Goal: Task Accomplishment & Management: Complete application form

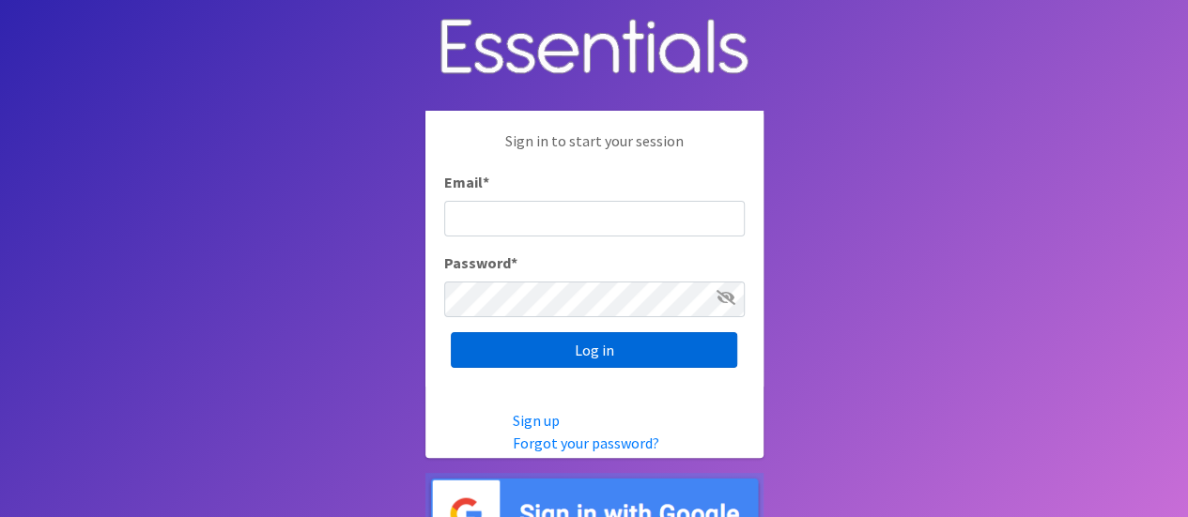
type input "[PERSON_NAME][EMAIL_ADDRESS][PERSON_NAME][DOMAIN_NAME]"
click at [650, 355] on input "Log in" at bounding box center [594, 350] width 286 height 36
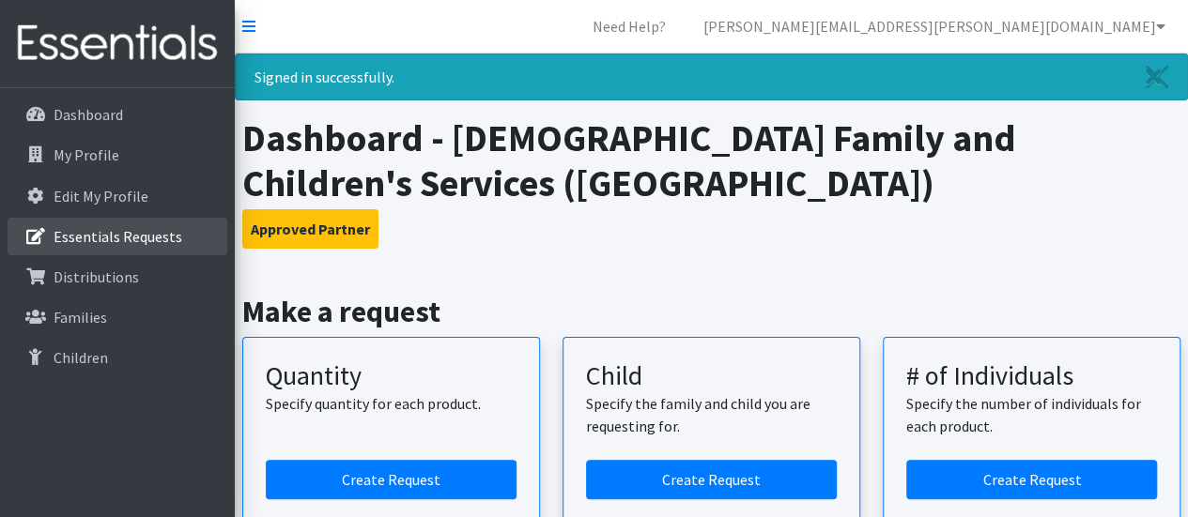
click at [127, 246] on link "Essentials Requests" at bounding box center [118, 237] width 220 height 38
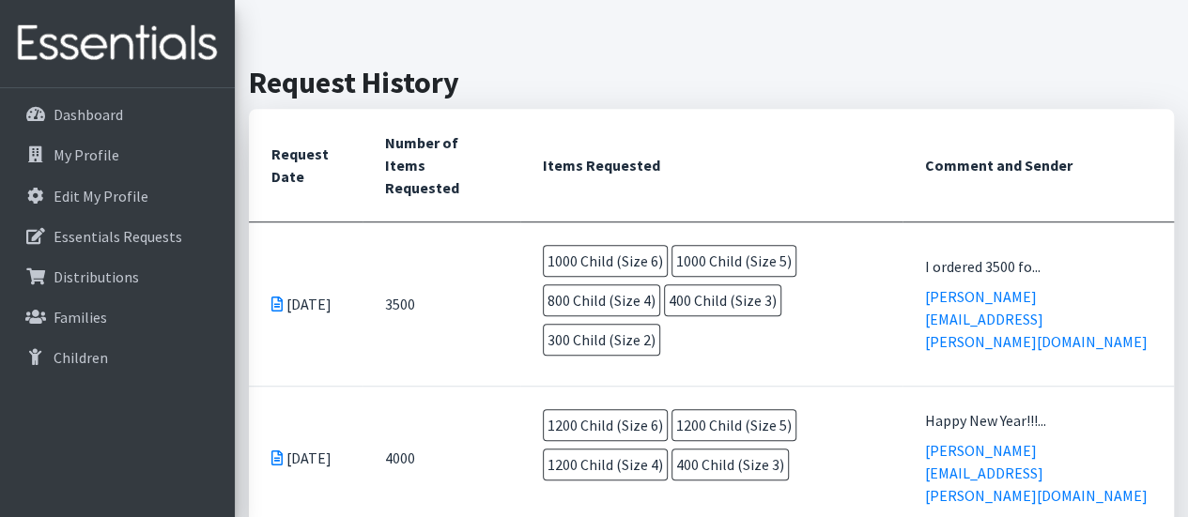
scroll to position [94, 0]
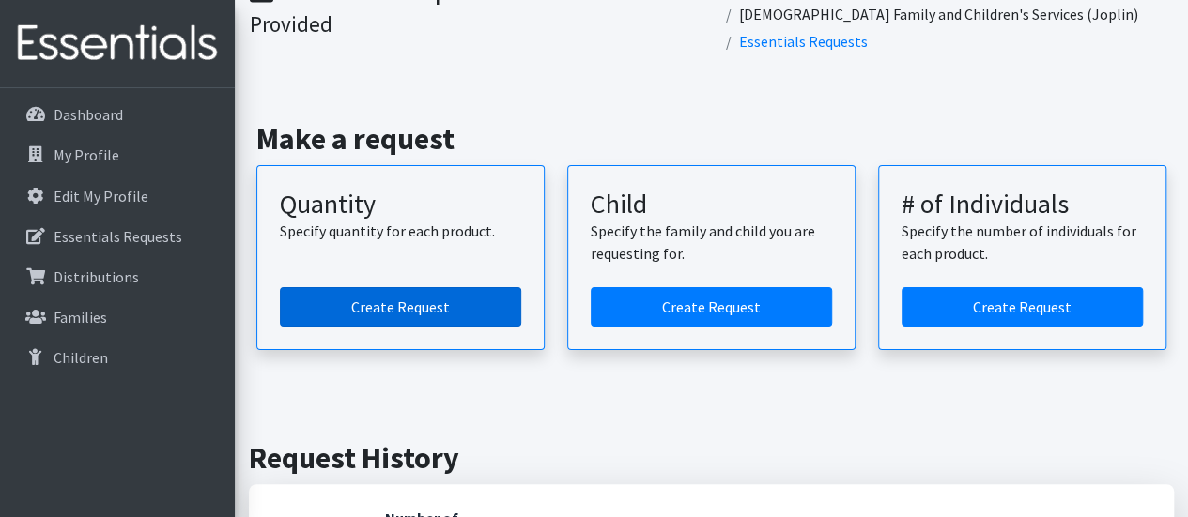
click at [475, 287] on link "Create Request" at bounding box center [400, 306] width 241 height 39
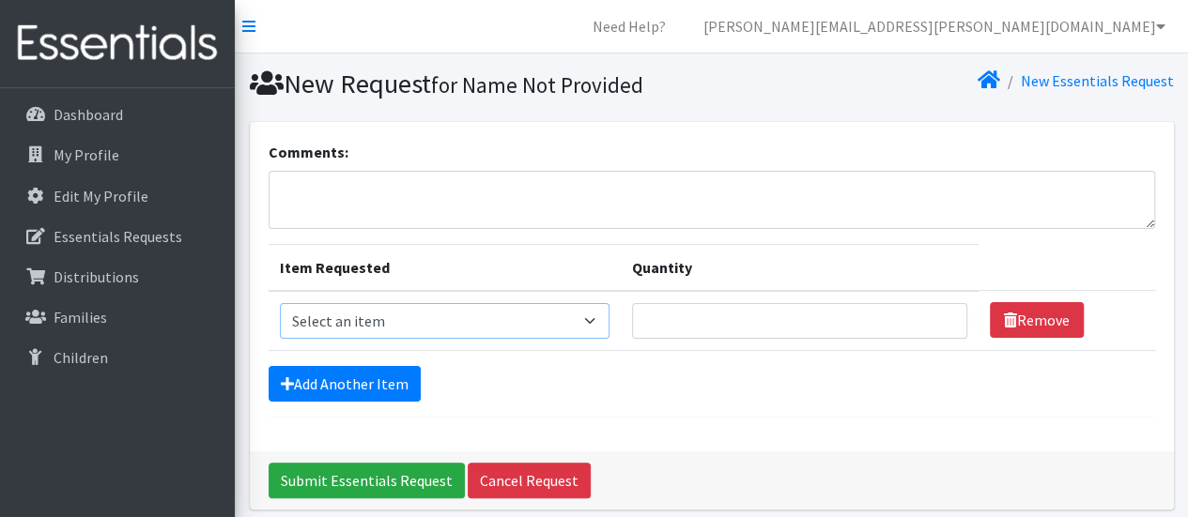
click at [523, 315] on select "Select an item Child (Newborn) Child (Size 1) Child (Size 2) Child (Size 3) Chi…" at bounding box center [445, 321] width 331 height 36
click at [723, 388] on div "Add Another Item" at bounding box center [712, 384] width 886 height 36
click at [511, 321] on select "Select an item Child (Newborn) Child (Size 1) Child (Size 2) Child (Size 3) Chi…" at bounding box center [445, 321] width 331 height 36
click at [616, 382] on div "Add Another Item" at bounding box center [712, 384] width 886 height 36
